Goal: Task Accomplishment & Management: Manage account settings

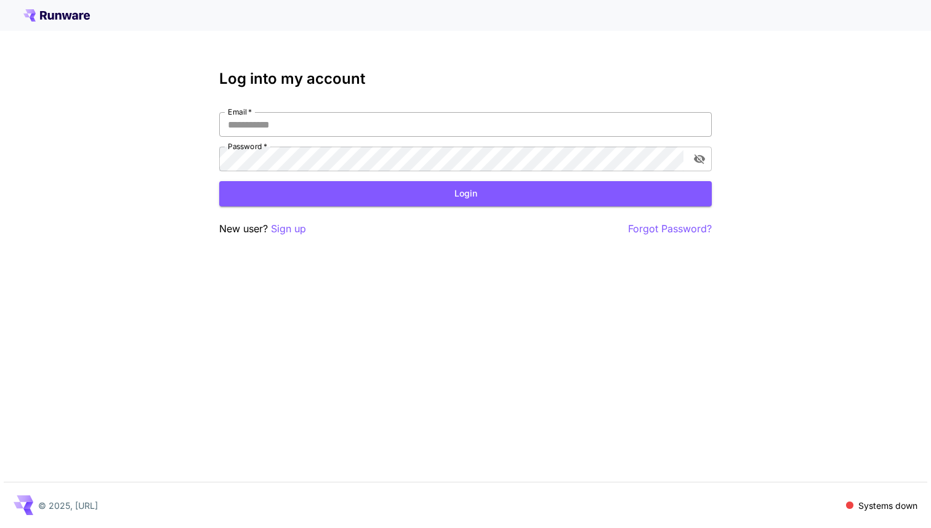
click at [400, 126] on input "Email   *" at bounding box center [465, 124] width 492 height 25
click at [395, 126] on input "Email   *" at bounding box center [465, 124] width 492 height 25
type input "**********"
click at [420, 193] on button "Login" at bounding box center [465, 193] width 492 height 25
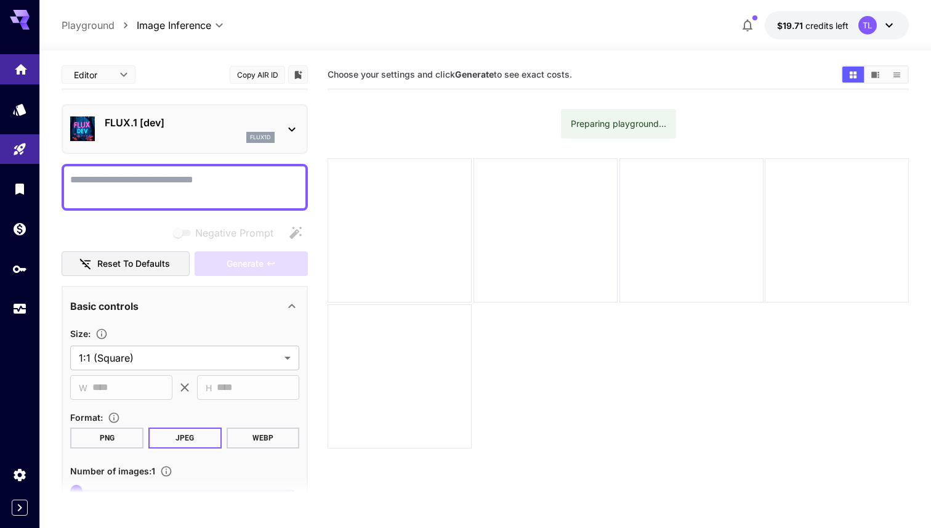
click at [26, 65] on icon "Home" at bounding box center [21, 65] width 15 height 15
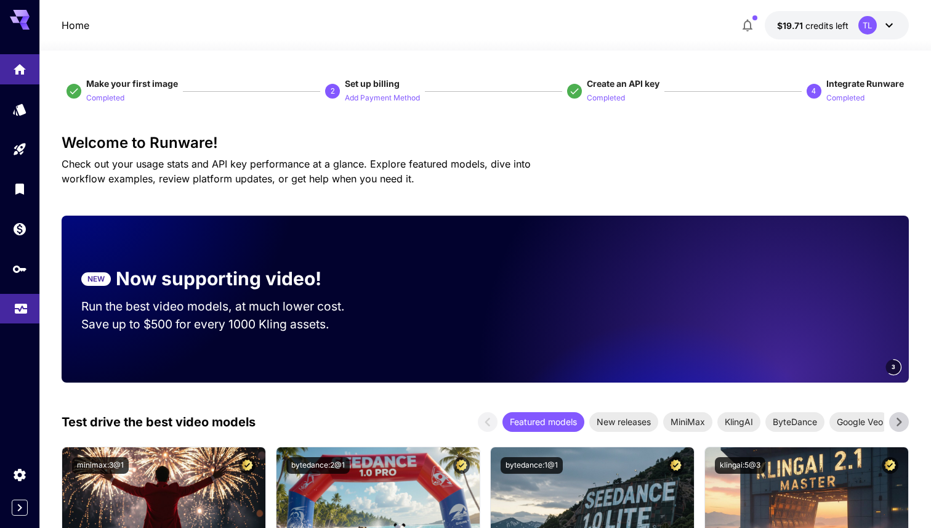
click at [28, 306] on icon "Usage" at bounding box center [21, 304] width 15 height 15
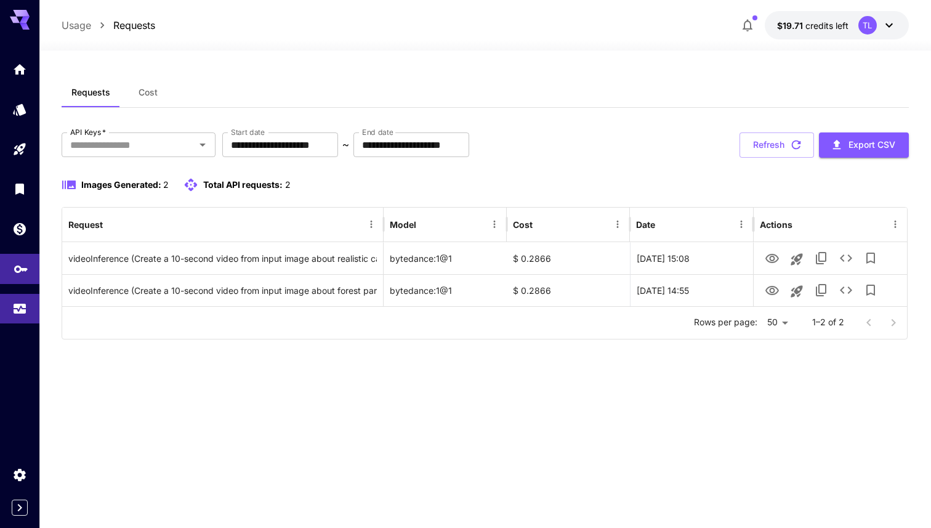
click at [17, 283] on link at bounding box center [19, 269] width 39 height 30
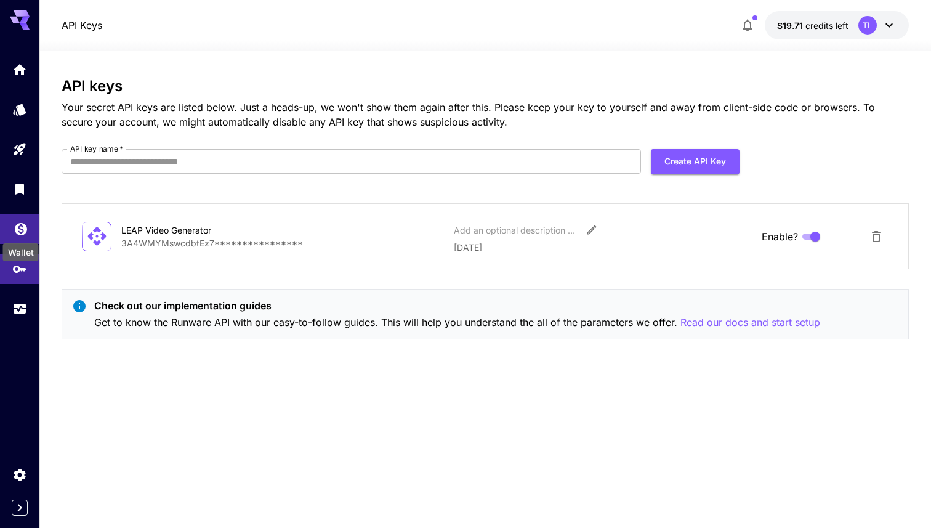
click at [23, 233] on icon "Wallet" at bounding box center [21, 226] width 12 height 12
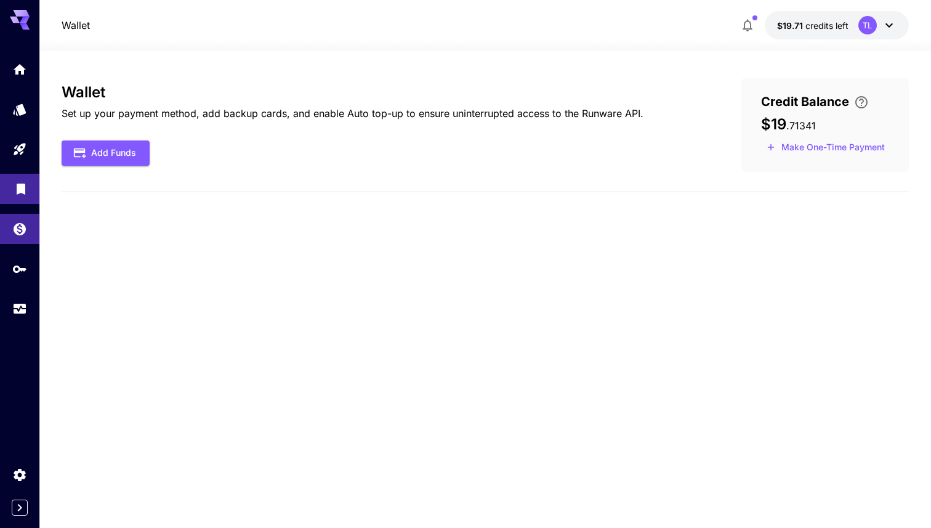
click at [22, 204] on link at bounding box center [19, 189] width 39 height 30
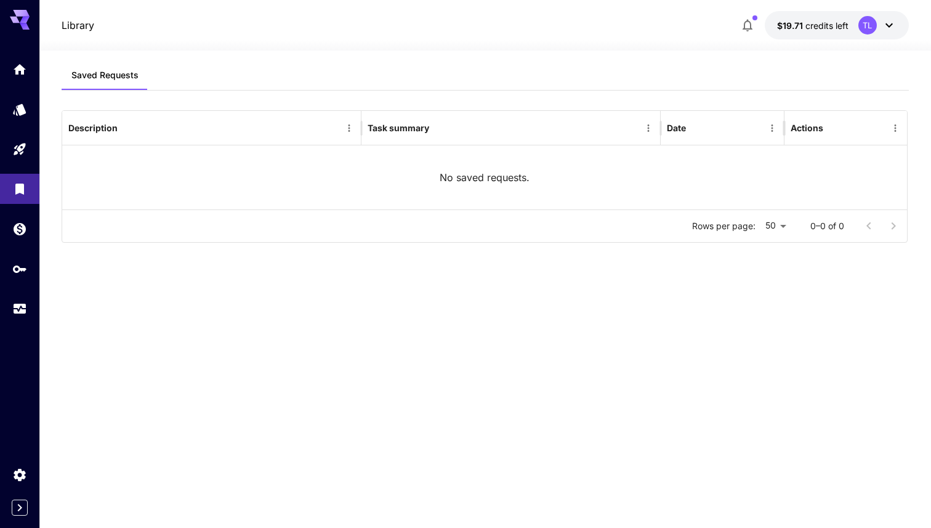
click at [886, 22] on icon at bounding box center [889, 25] width 15 height 15
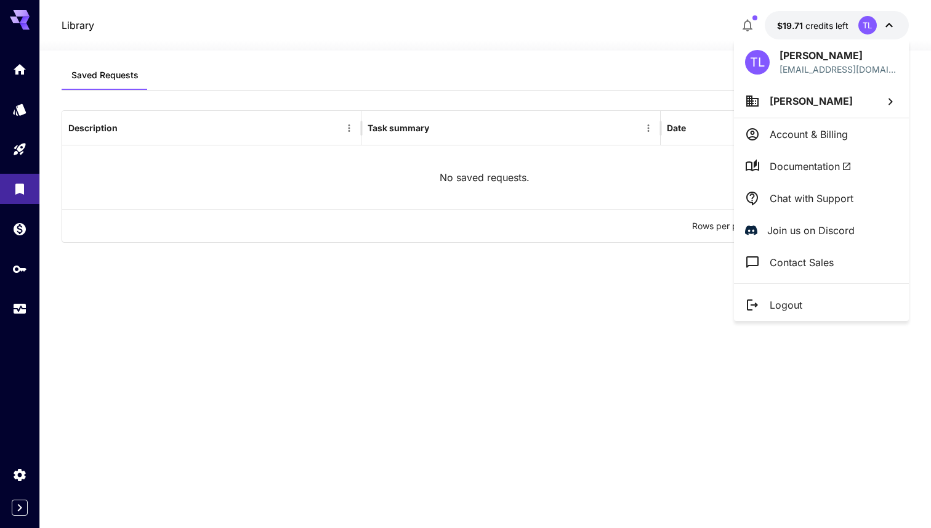
click at [837, 134] on p "Account & Billing" at bounding box center [808, 134] width 78 height 15
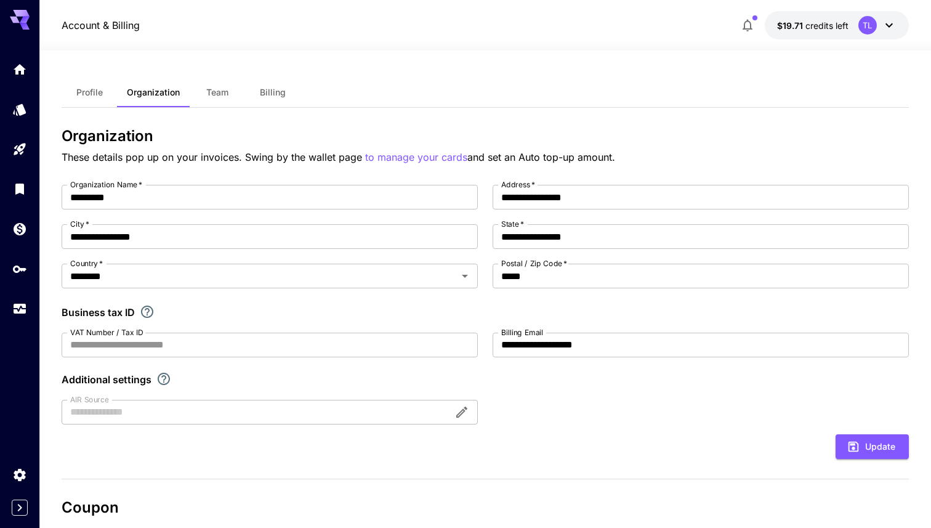
click at [211, 88] on span "Team" at bounding box center [217, 92] width 22 height 11
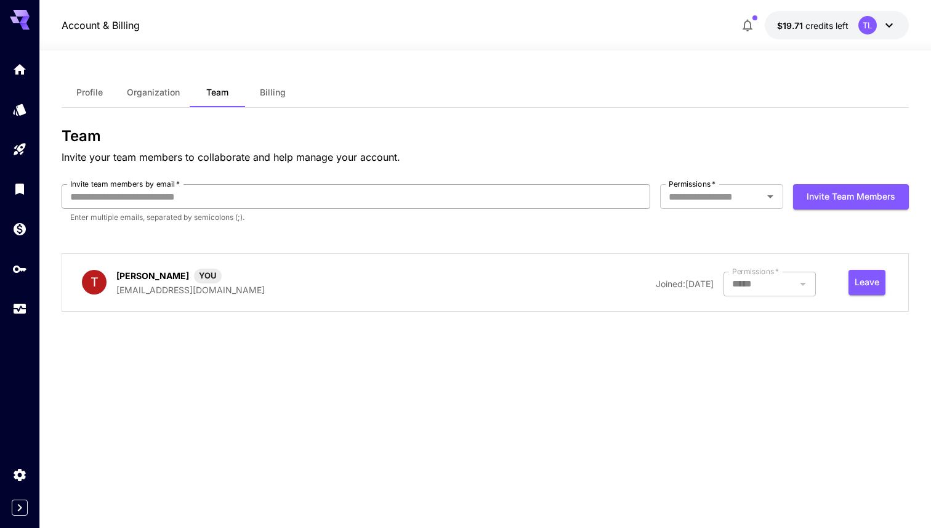
click at [528, 191] on input "Invite team members by email   *" at bounding box center [356, 196] width 588 height 25
click at [299, 415] on div "Profile Organization Team Billing Team Invite your team members to collaborate …" at bounding box center [485, 289] width 847 height 423
click at [359, 198] on input "****" at bounding box center [356, 196] width 588 height 25
paste input "**********"
click at [774, 204] on div at bounding box center [769, 196] width 16 height 17
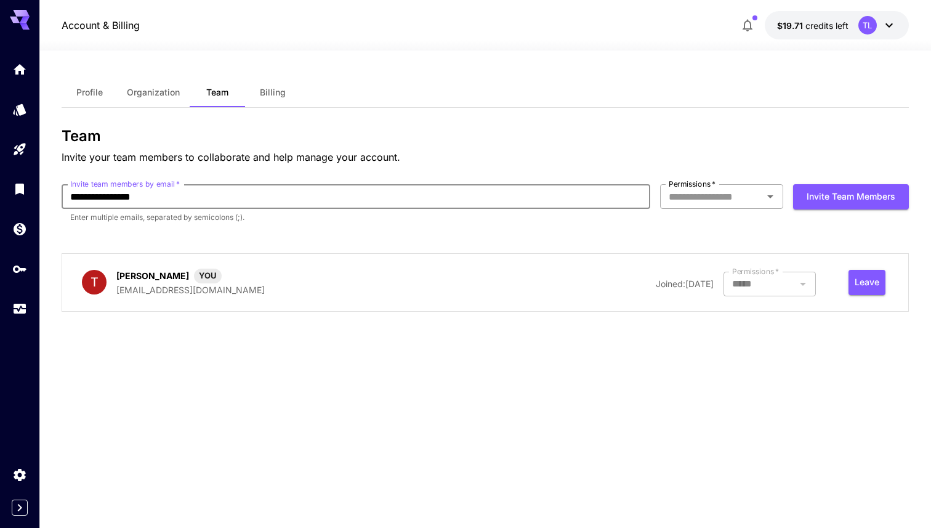
type input "**********"
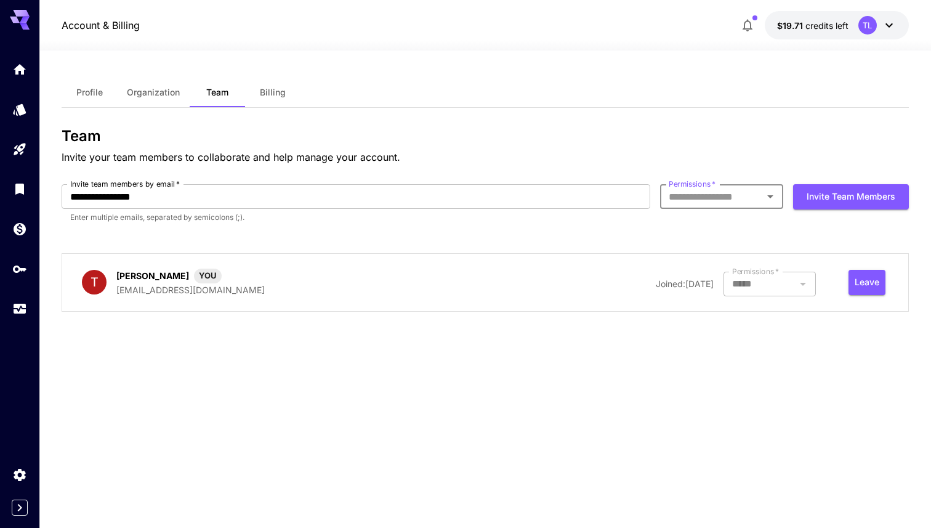
click at [768, 198] on icon "Open" at bounding box center [770, 196] width 15 height 15
click at [749, 220] on li "Developer" at bounding box center [721, 225] width 123 height 22
click at [828, 195] on button "Invite team members" at bounding box center [851, 196] width 116 height 25
